Goal: Task Accomplishment & Management: Manage account settings

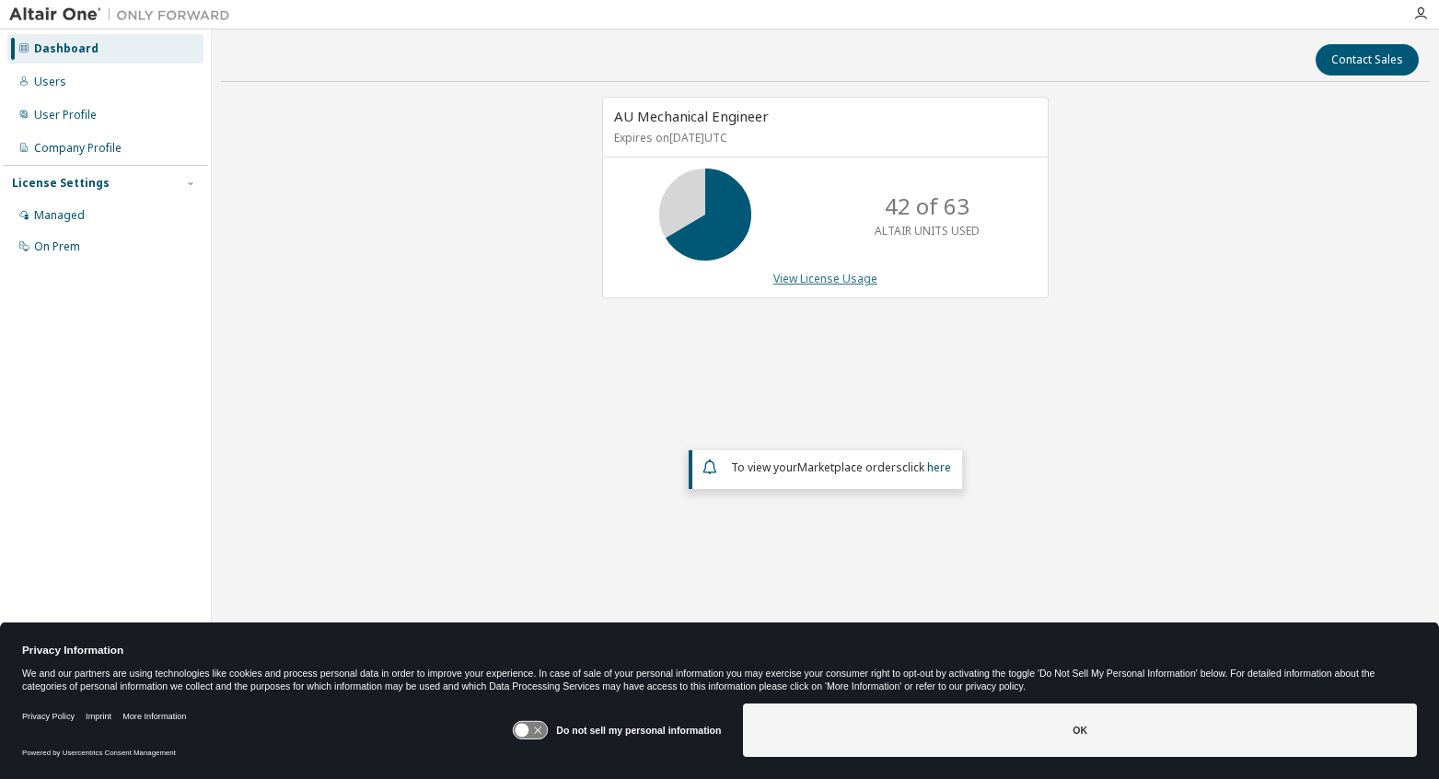
click at [816, 277] on link "View License Usage" at bounding box center [825, 279] width 104 height 16
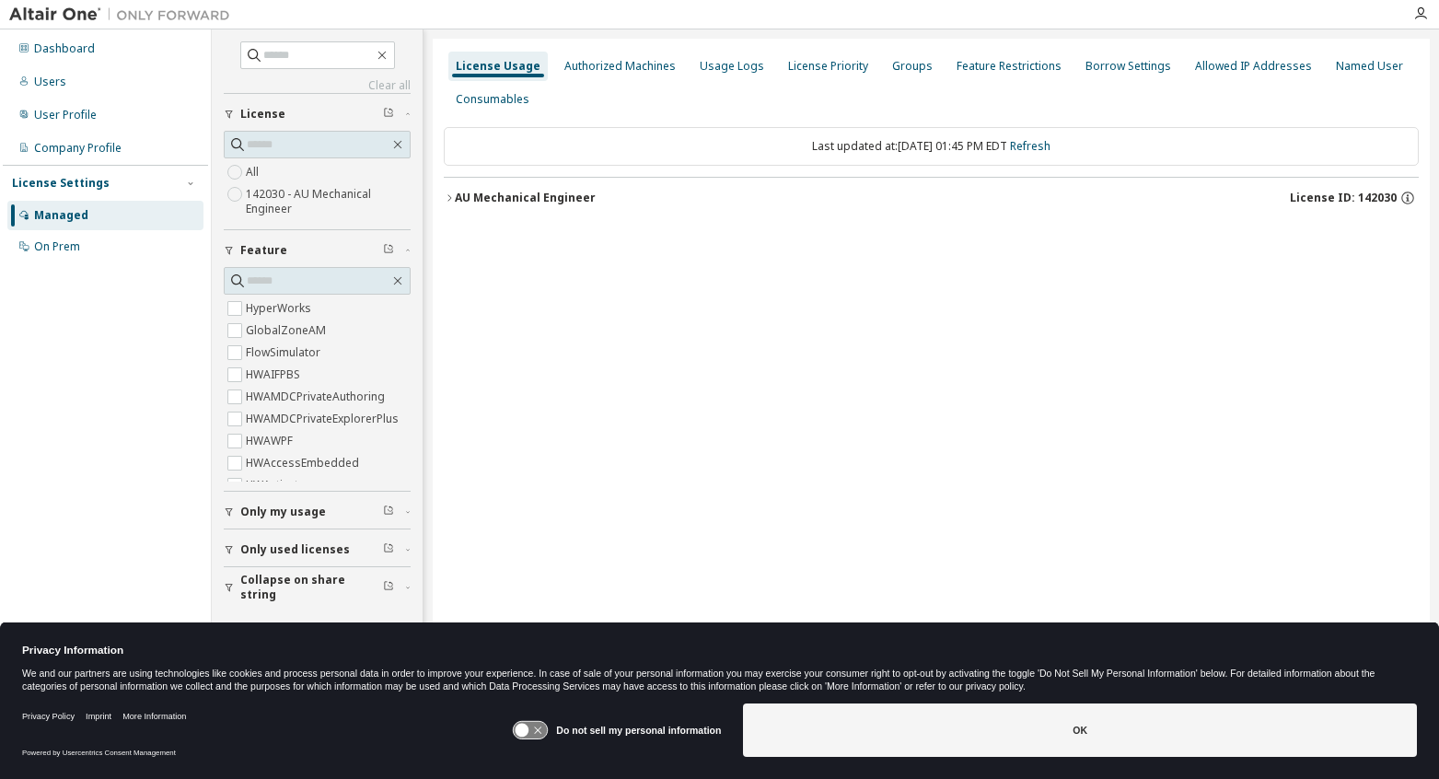
click at [526, 193] on div "AU Mechanical Engineer" at bounding box center [525, 198] width 141 height 15
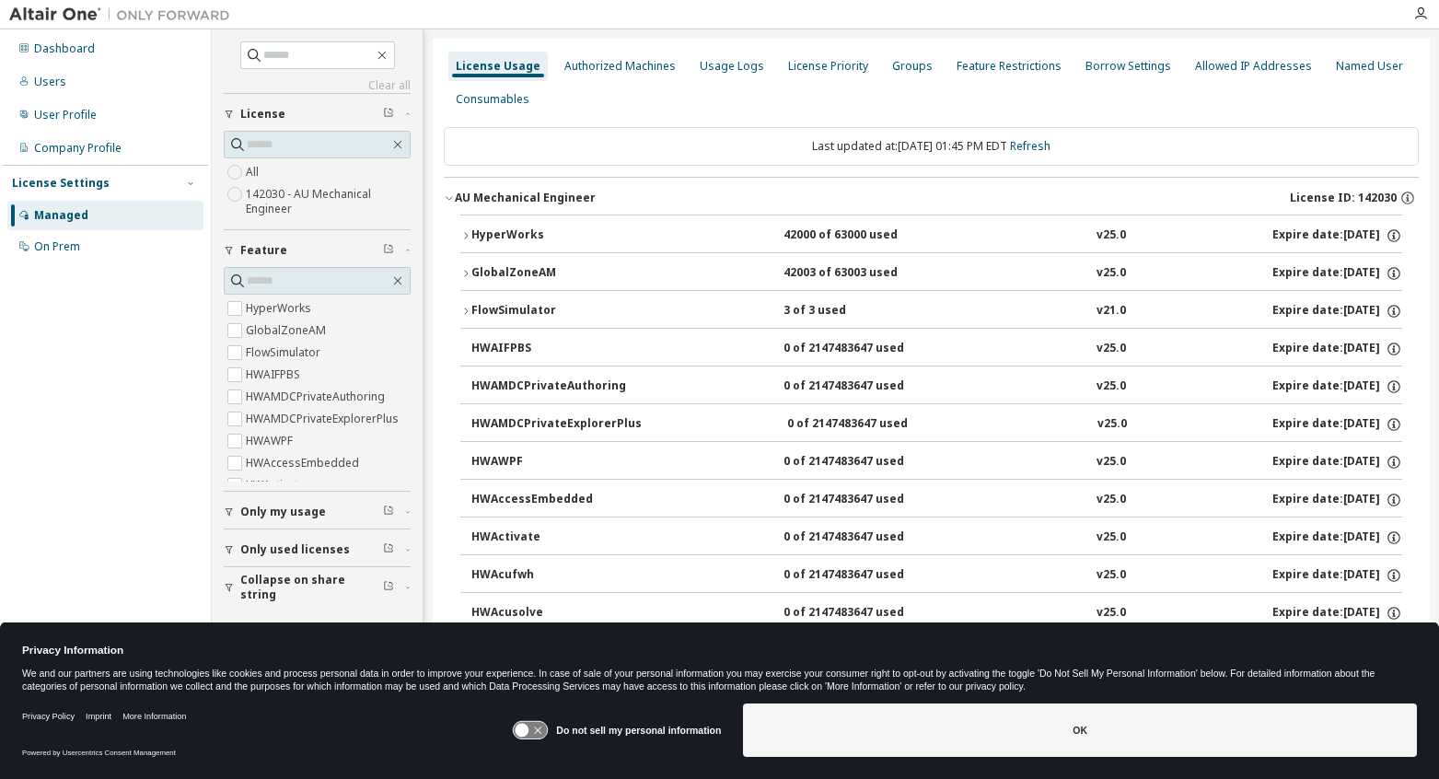
click at [509, 231] on div "HyperWorks" at bounding box center [554, 235] width 166 height 17
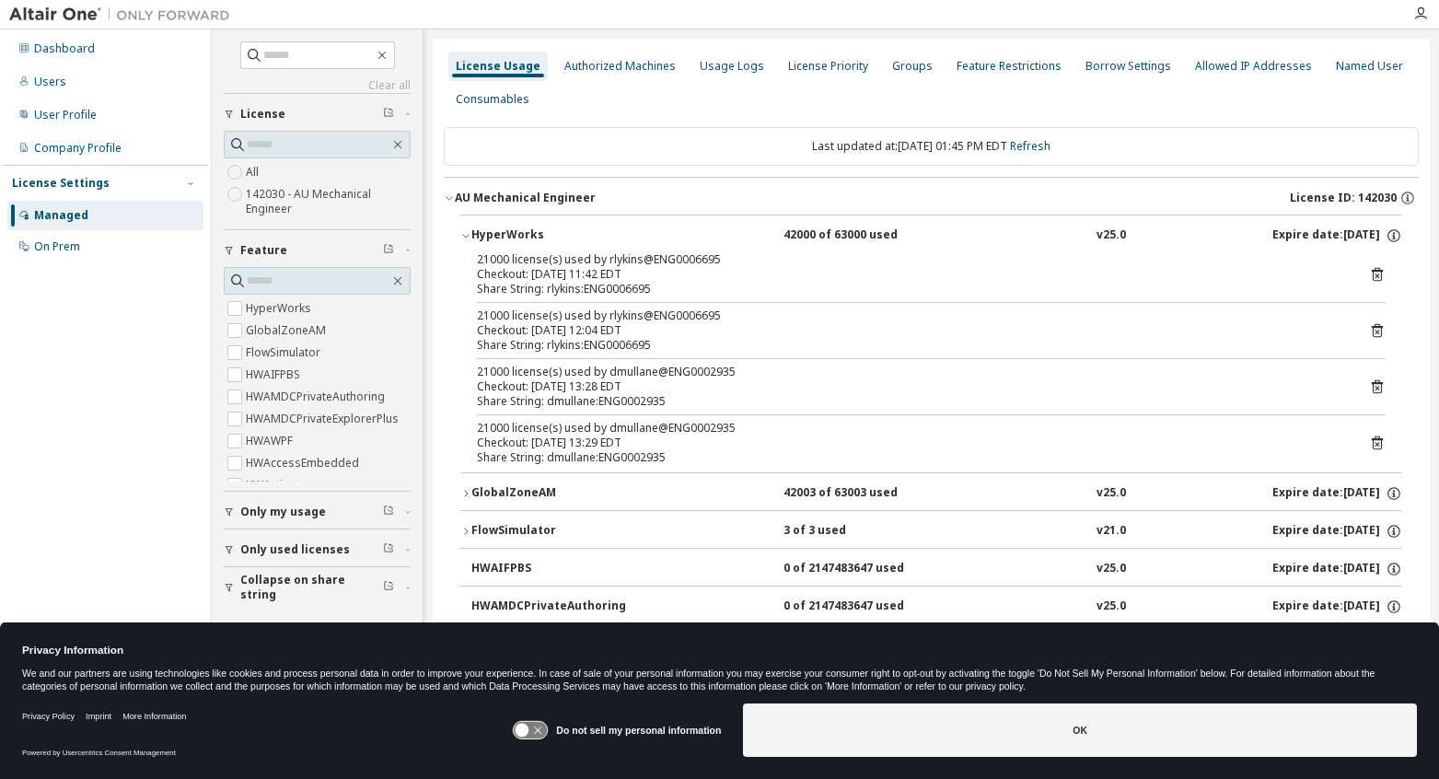
click at [509, 231] on div "HyperWorks" at bounding box center [554, 235] width 166 height 17
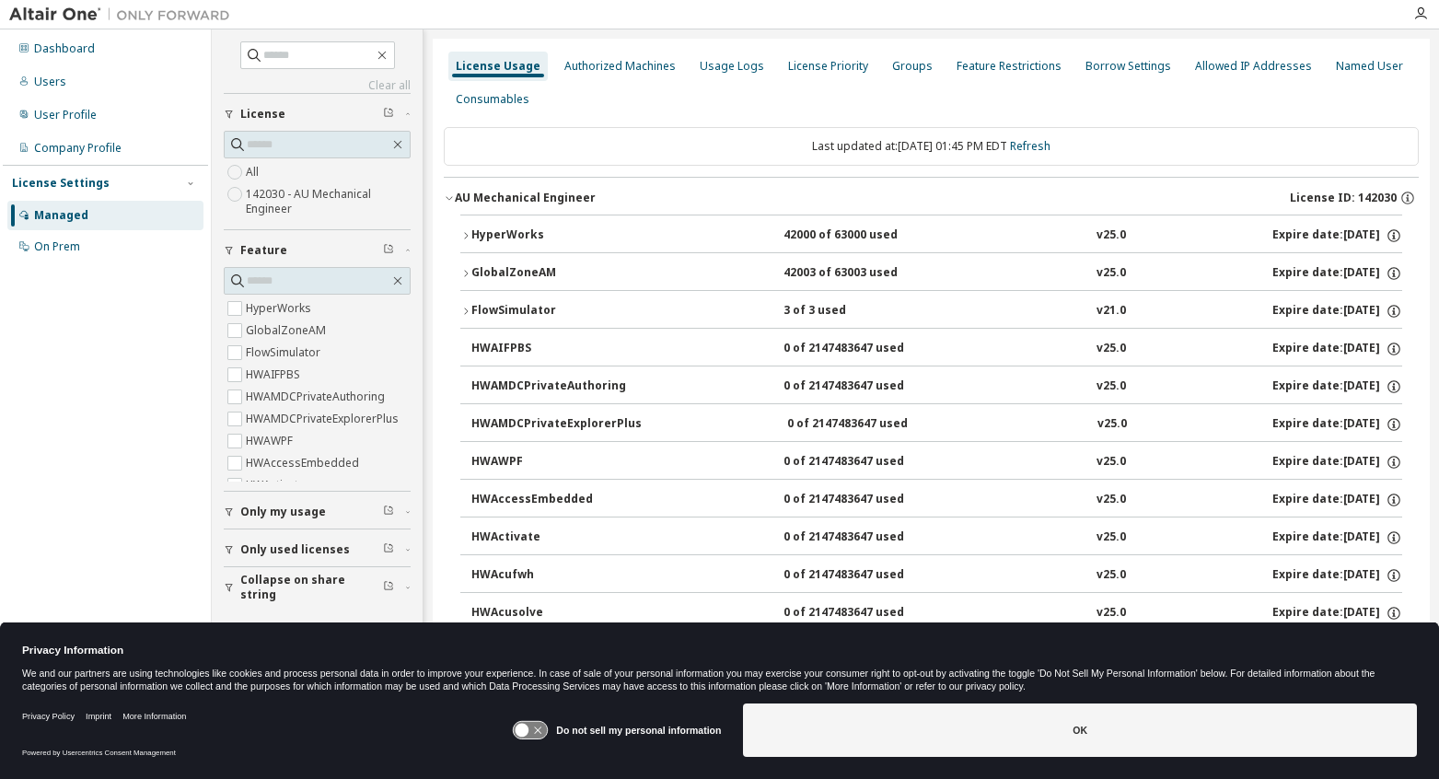
click at [508, 304] on div "FlowSimulator" at bounding box center [554, 311] width 166 height 17
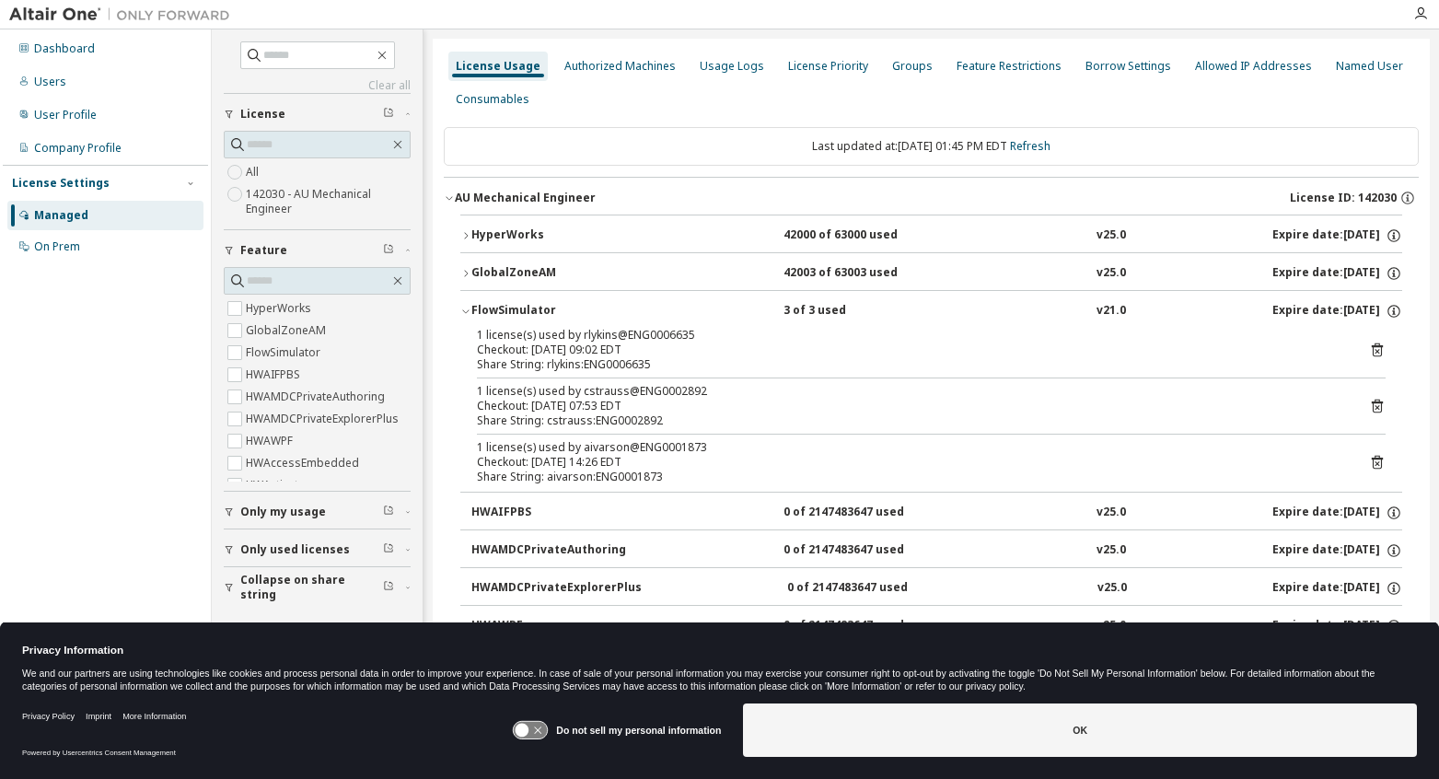
click at [494, 303] on div "FlowSimulator" at bounding box center [554, 311] width 166 height 17
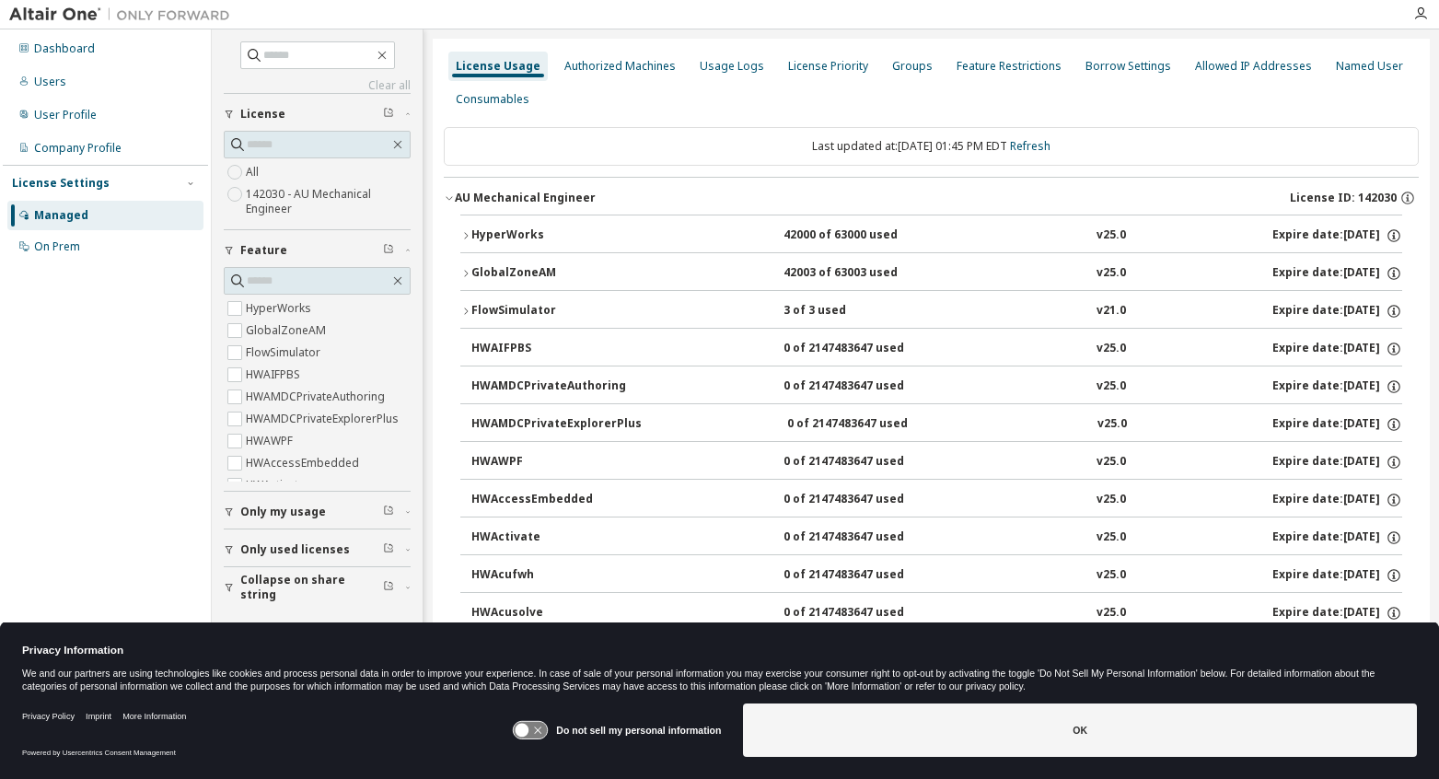
click at [494, 303] on div "FlowSimulator" at bounding box center [554, 311] width 166 height 17
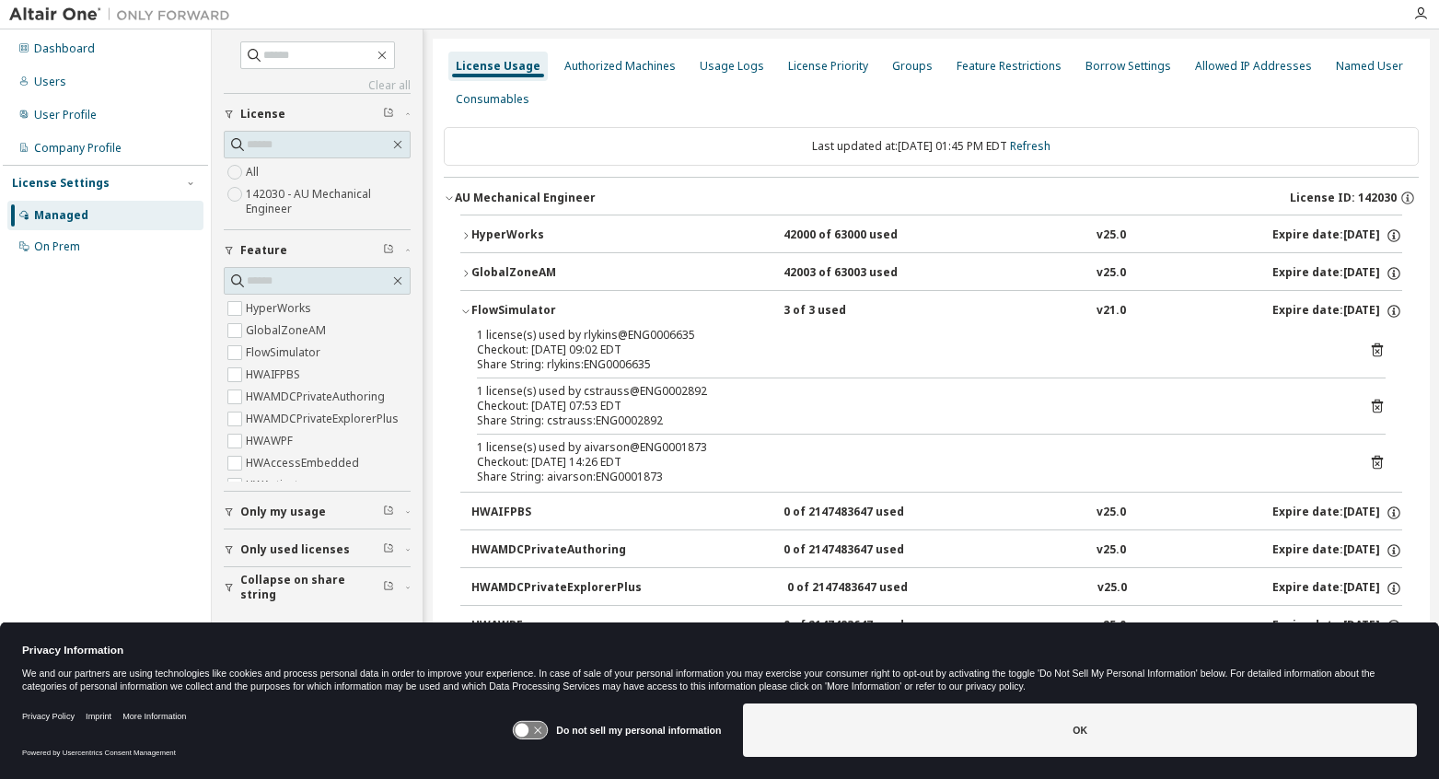
click at [493, 67] on div "License Usage" at bounding box center [498, 66] width 85 height 15
click at [531, 312] on div "FlowSimulator" at bounding box center [554, 311] width 166 height 17
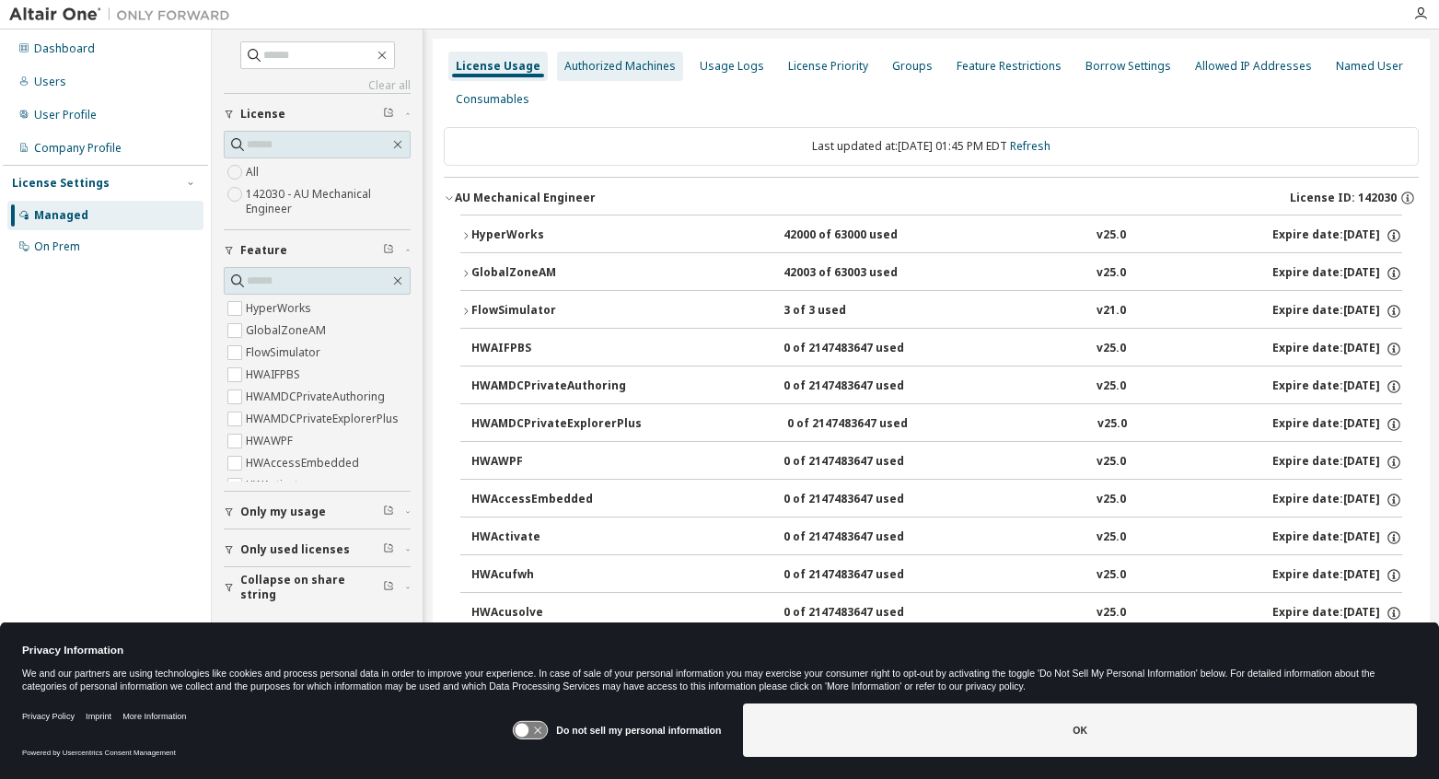
click at [611, 73] on div "Authorized Machines" at bounding box center [619, 66] width 111 height 15
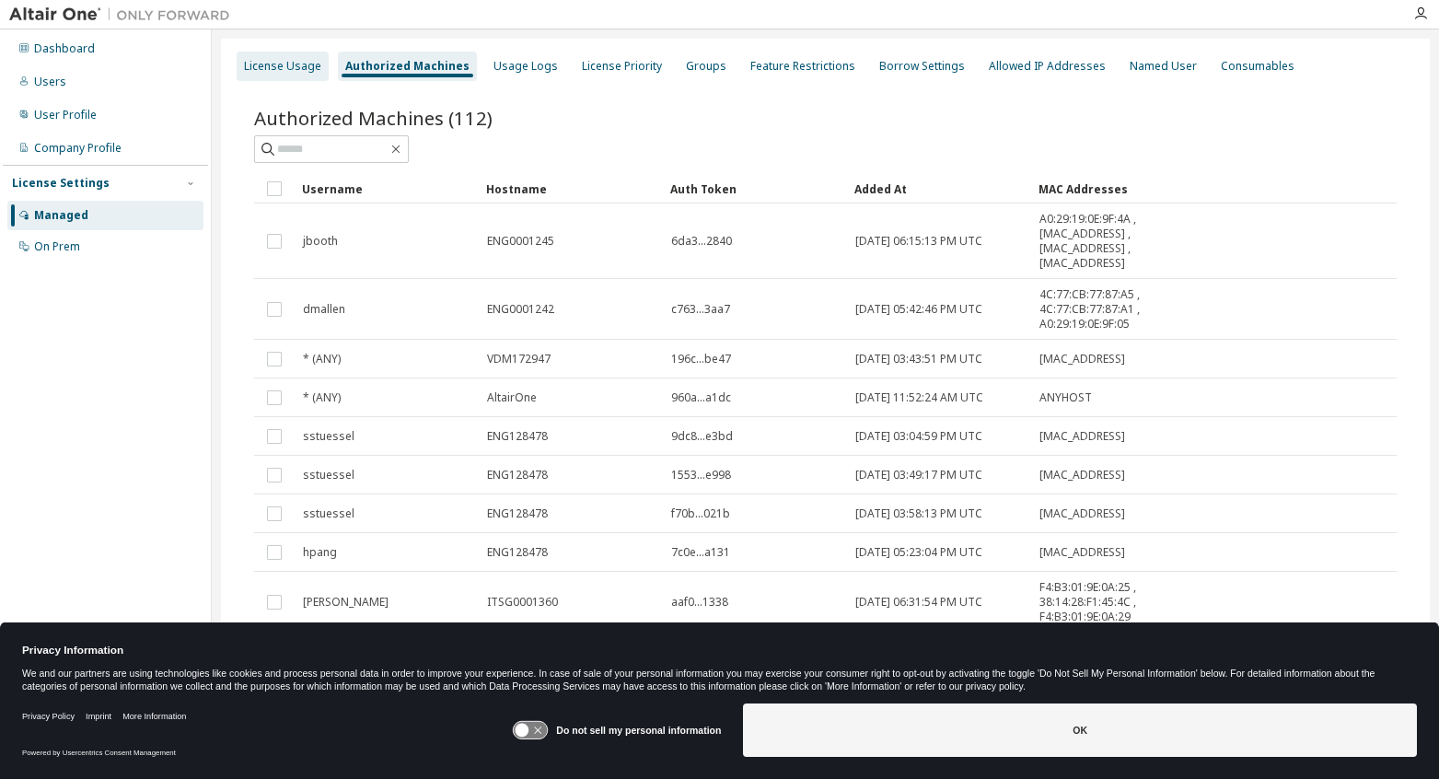
click at [285, 64] on div "License Usage" at bounding box center [282, 66] width 77 height 15
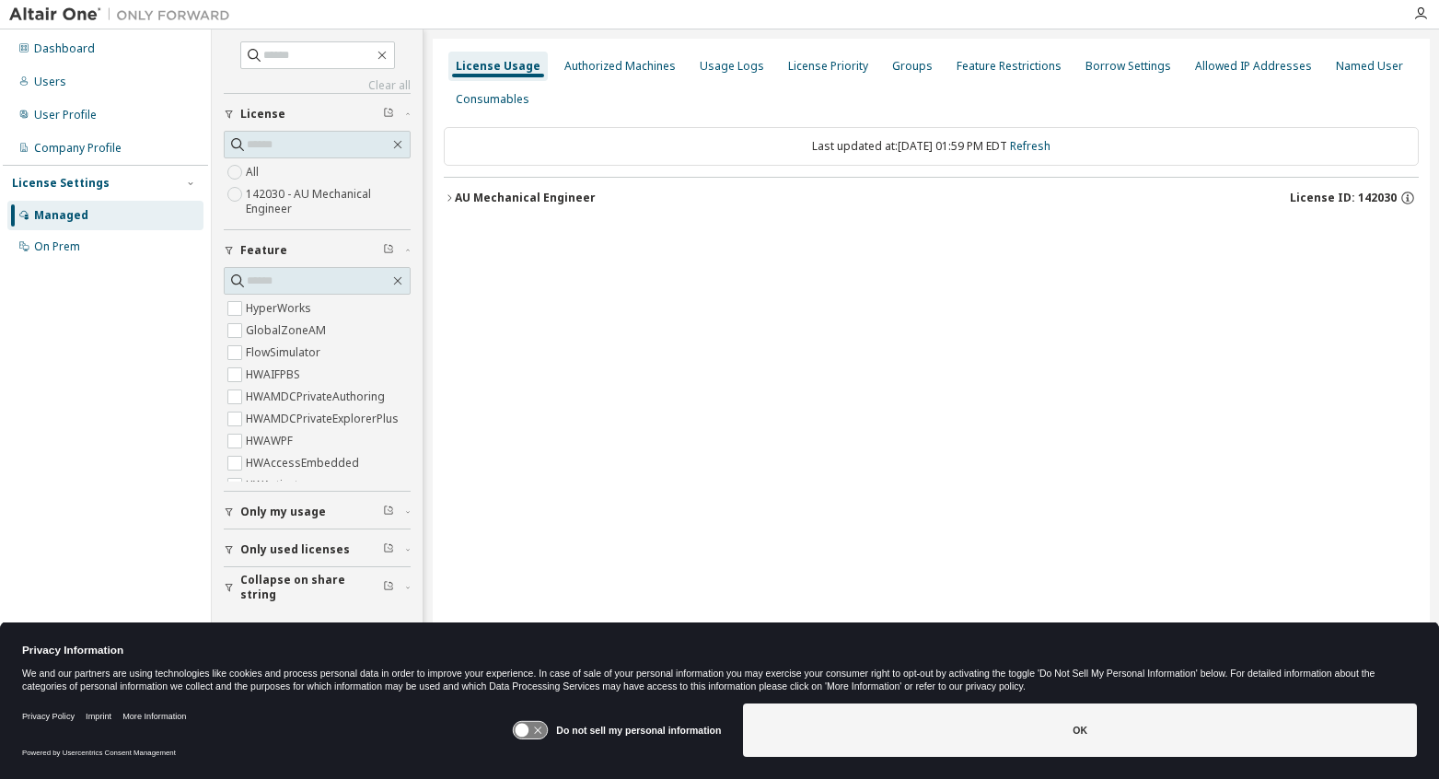
click at [466, 197] on div "AU Mechanical Engineer" at bounding box center [525, 198] width 141 height 15
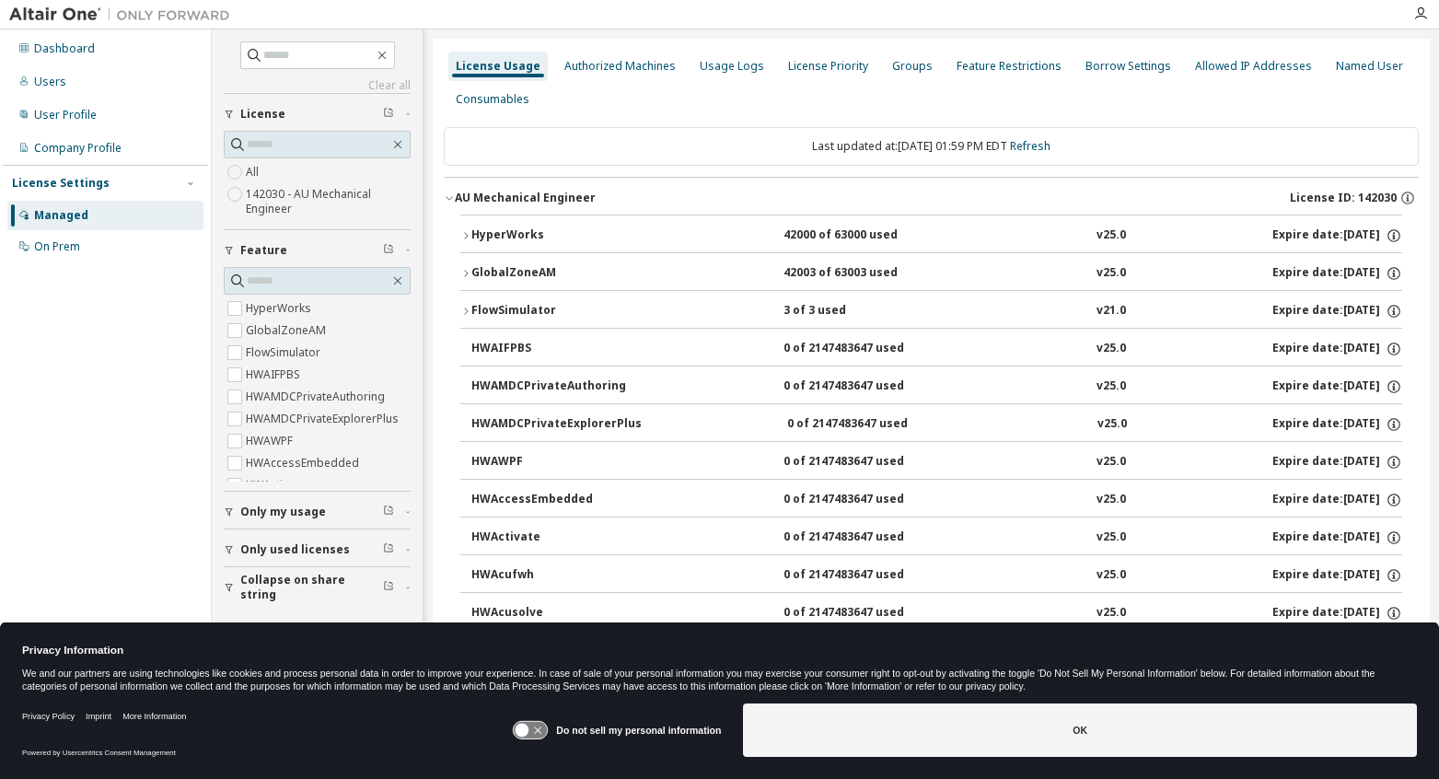
click at [495, 311] on div "FlowSimulator" at bounding box center [554, 311] width 166 height 17
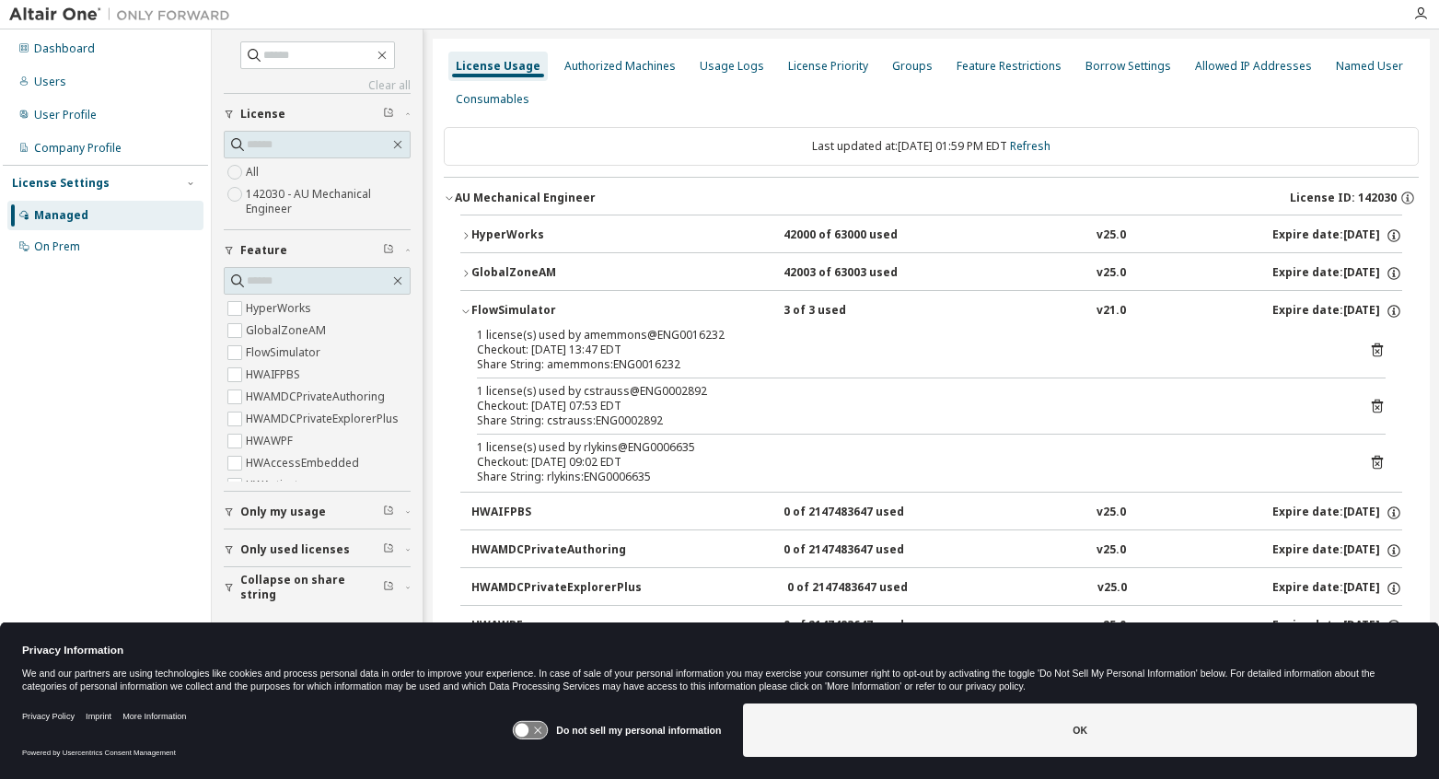
click at [606, 101] on div "License Usage Authorized Machines Usage Logs License Priority Groups Feature Re…" at bounding box center [931, 83] width 975 height 66
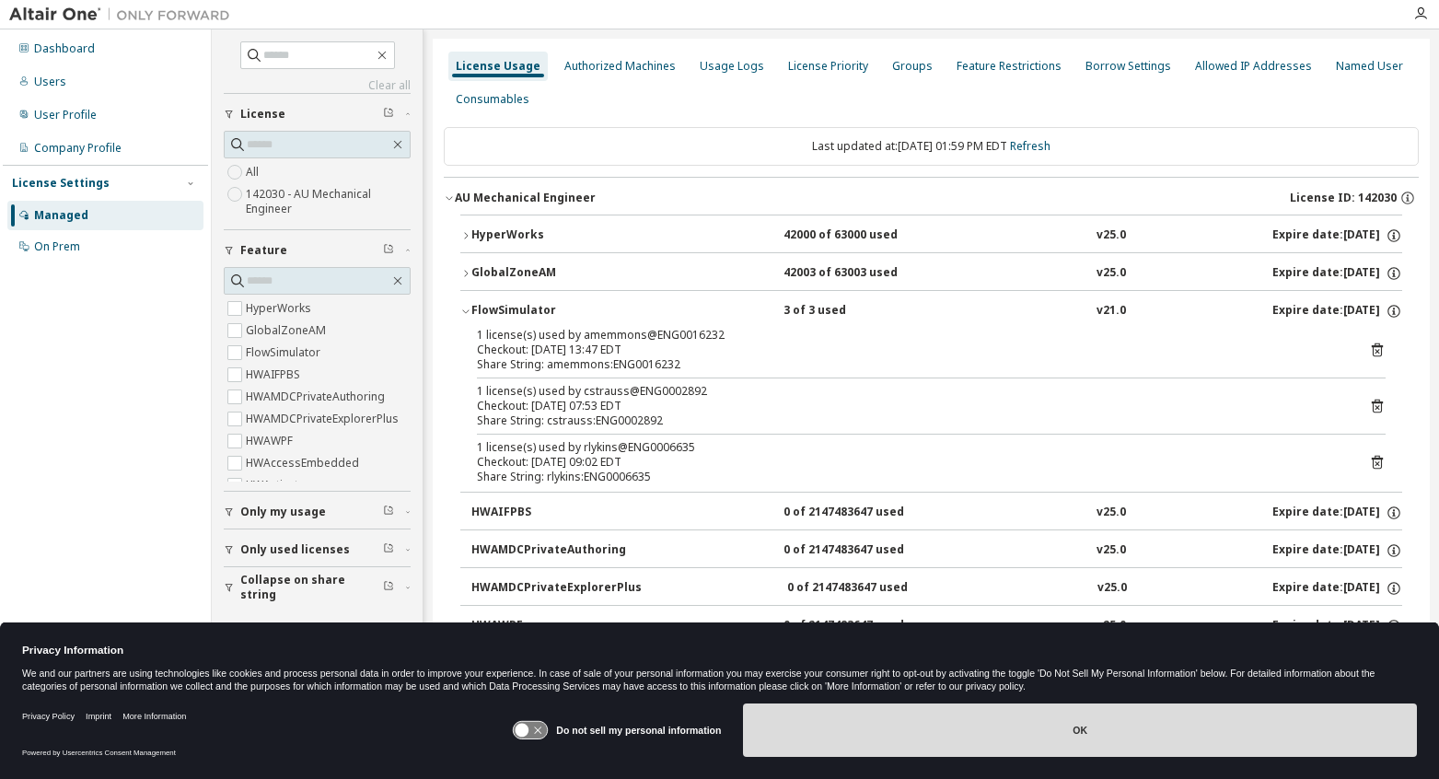
click at [889, 726] on button "OK" at bounding box center [1080, 729] width 674 height 53
